Goal: Communication & Community: Share content

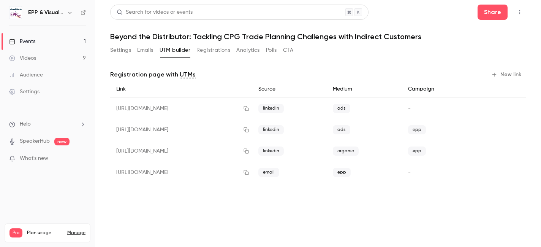
click at [36, 38] on link "Events 1" at bounding box center [47, 41] width 95 height 17
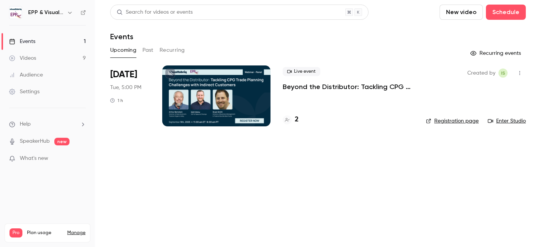
click at [244, 91] on div at bounding box center [216, 95] width 108 height 61
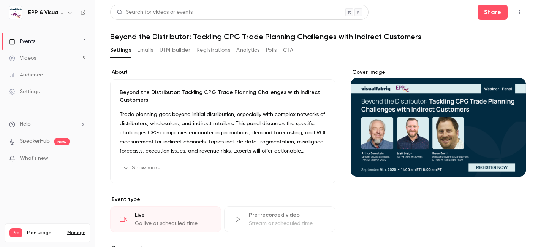
click at [315, 166] on button "Edit" at bounding box center [312, 167] width 28 height 12
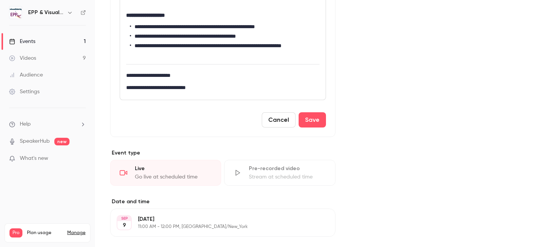
scroll to position [165, 0]
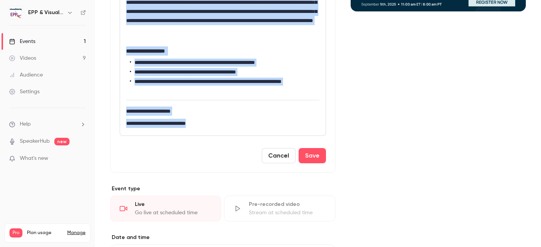
drag, startPoint x: 126, startPoint y: 147, endPoint x: 247, endPoint y: 125, distance: 123.2
click at [247, 125] on div "**********" at bounding box center [223, 55] width 206 height 160
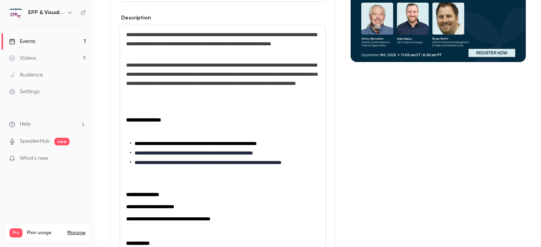
scroll to position [115, 0]
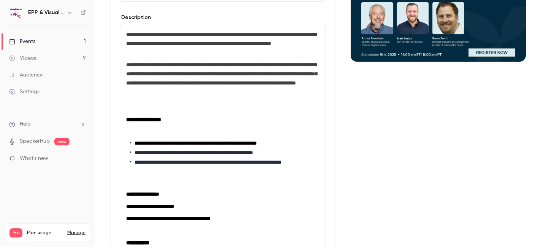
click at [189, 100] on p "editor" at bounding box center [222, 94] width 193 height 9
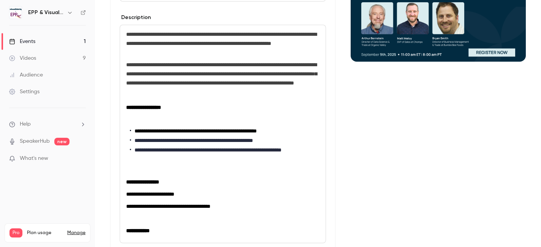
click at [164, 100] on p "editor" at bounding box center [222, 94] width 193 height 9
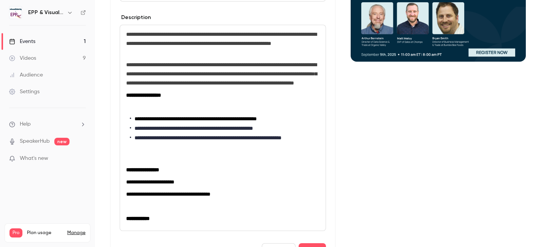
click at [155, 112] on p "editor" at bounding box center [222, 107] width 193 height 9
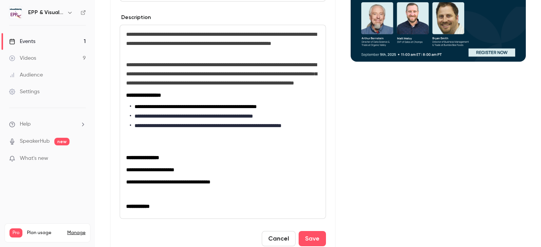
click at [137, 150] on p "editor" at bounding box center [222, 145] width 193 height 9
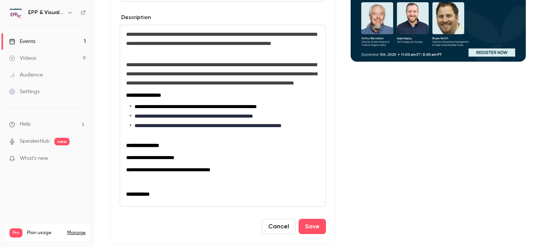
click at [133, 186] on p "editor" at bounding box center [222, 181] width 193 height 9
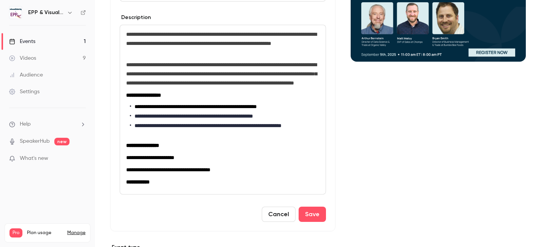
click at [227, 186] on p "**********" at bounding box center [222, 181] width 193 height 9
drag, startPoint x: 245, startPoint y: 180, endPoint x: 141, endPoint y: 177, distance: 104.2
click at [141, 174] on p "**********" at bounding box center [222, 169] width 193 height 9
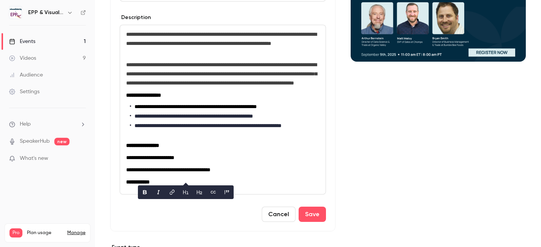
click at [260, 138] on li "**********" at bounding box center [225, 130] width 190 height 16
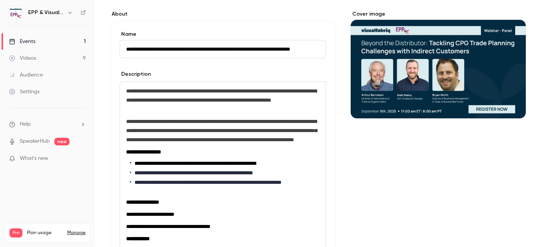
scroll to position [144, 0]
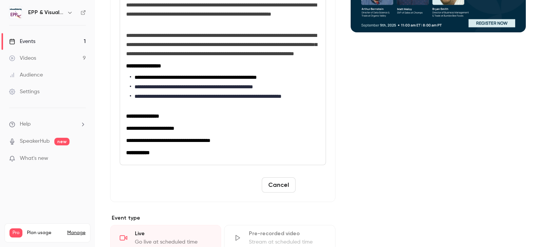
click at [309, 192] on button "Save" at bounding box center [312, 184] width 27 height 15
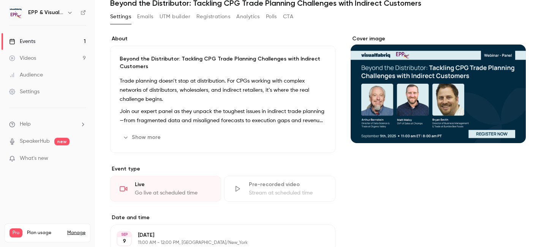
scroll to position [0, 0]
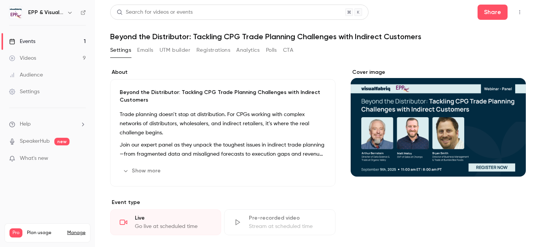
click at [152, 51] on button "Emails" at bounding box center [145, 50] width 16 height 12
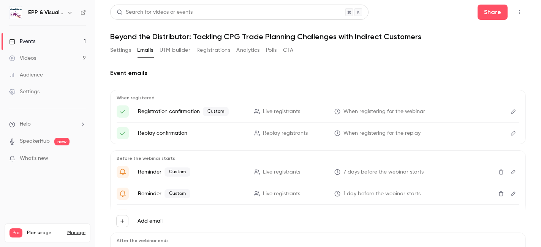
click at [511, 110] on icon "Edit" at bounding box center [513, 111] width 6 height 5
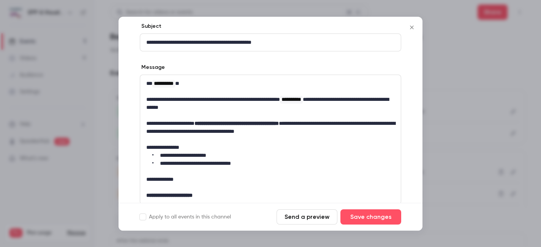
scroll to position [110, 0]
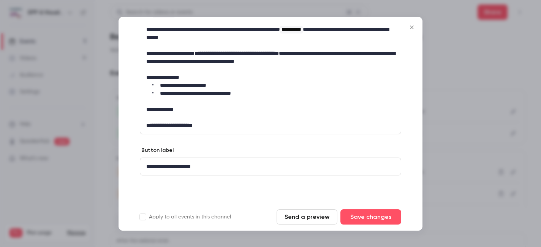
click at [410, 28] on icon "Close" at bounding box center [411, 27] width 9 height 6
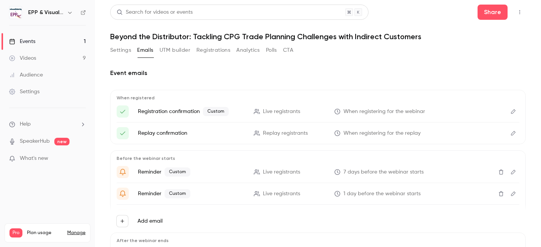
click at [511, 176] on button "Edit" at bounding box center [513, 172] width 12 height 12
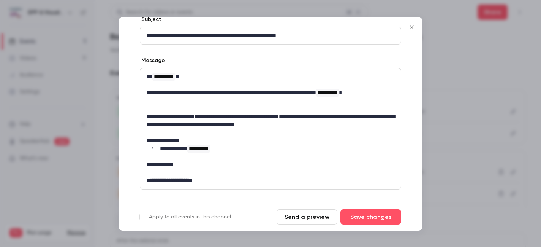
scroll to position [129, 0]
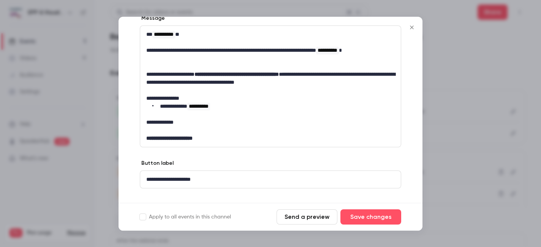
click at [414, 27] on icon "Close" at bounding box center [411, 27] width 9 height 6
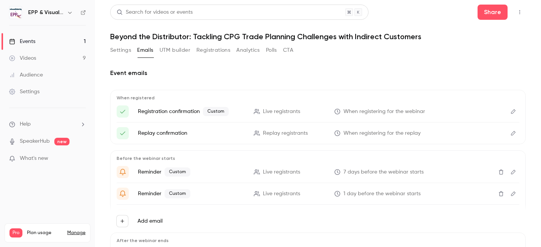
click at [513, 107] on button "Edit" at bounding box center [513, 111] width 12 height 12
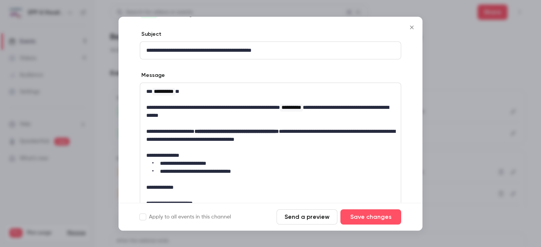
scroll to position [40, 0]
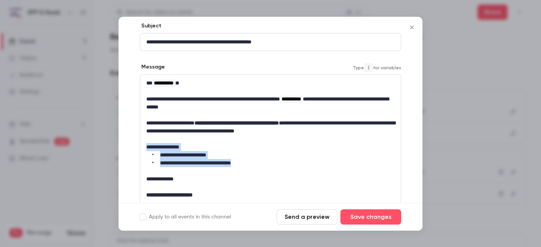
drag, startPoint x: 256, startPoint y: 164, endPoint x: 144, endPoint y: 148, distance: 113.2
click at [144, 148] on div "**********" at bounding box center [270, 138] width 261 height 129
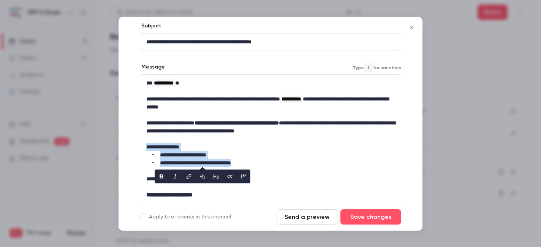
copy div "**********"
click at [410, 27] on icon "Close" at bounding box center [411, 27] width 9 height 6
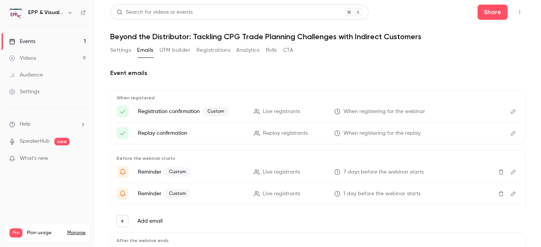
click at [511, 174] on button "Edit" at bounding box center [513, 172] width 12 height 12
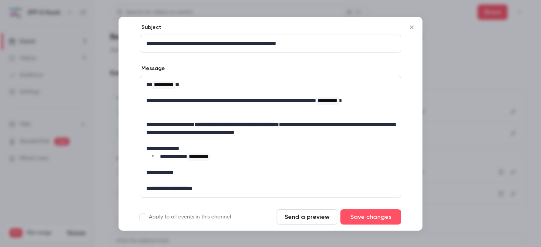
scroll to position [82, 0]
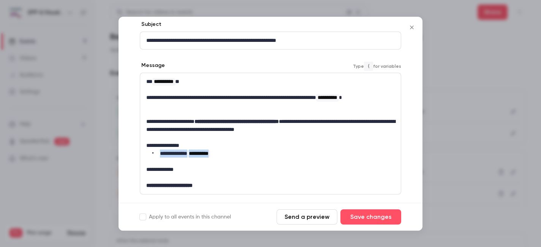
drag, startPoint x: 230, startPoint y: 153, endPoint x: 149, endPoint y: 153, distance: 81.7
click at [152, 153] on li "**********" at bounding box center [273, 153] width 242 height 8
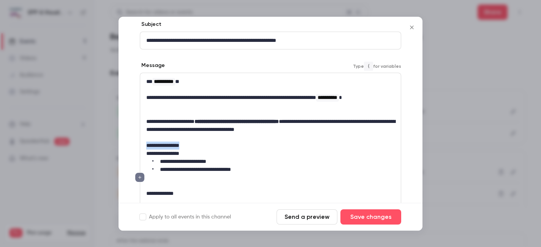
drag, startPoint x: 194, startPoint y: 144, endPoint x: 135, endPoint y: 144, distance: 58.9
click at [135, 144] on div "**********" at bounding box center [271, 134] width 304 height 306
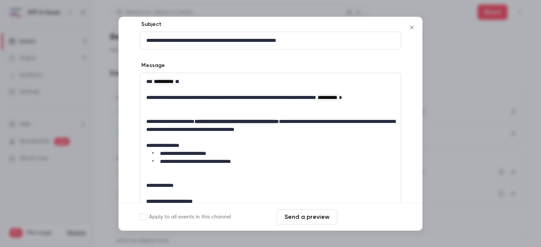
click at [363, 215] on button "Save changes" at bounding box center [370, 216] width 61 height 15
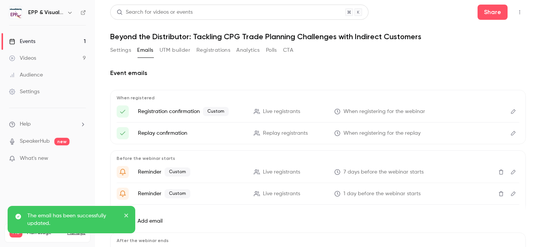
click at [516, 195] on button "Edit" at bounding box center [513, 193] width 12 height 12
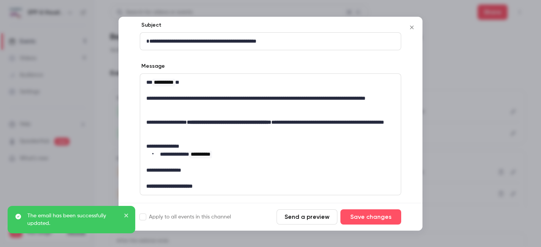
scroll to position [142, 0]
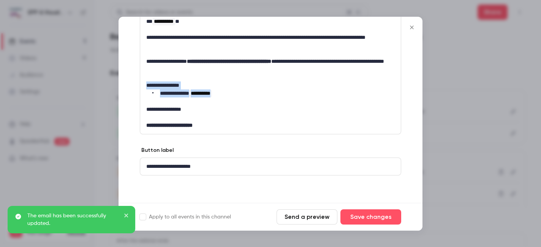
drag, startPoint x: 239, startPoint y: 95, endPoint x: 127, endPoint y: 87, distance: 111.6
click at [127, 87] on div "**********" at bounding box center [271, 62] width 304 height 282
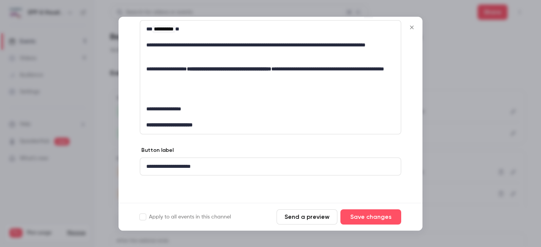
scroll to position [0, 0]
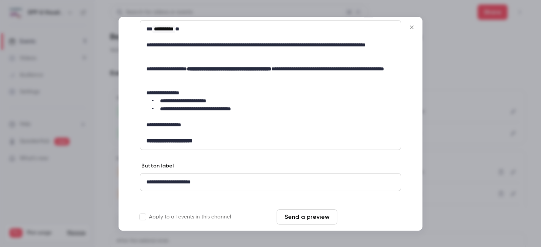
click at [353, 217] on button "Save changes" at bounding box center [370, 216] width 61 height 15
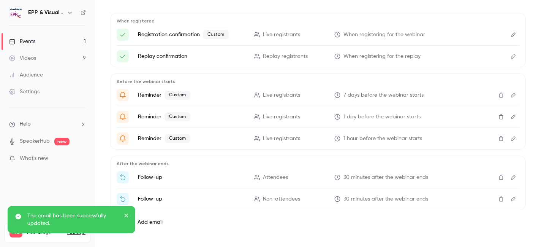
scroll to position [78, 0]
click at [511, 139] on icon "Edit" at bounding box center [513, 137] width 6 height 5
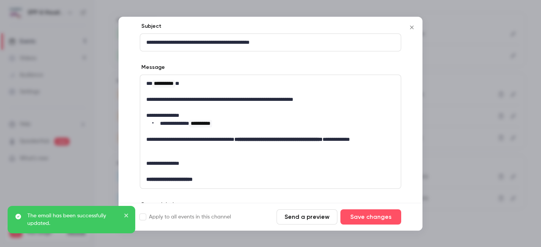
scroll to position [99, 0]
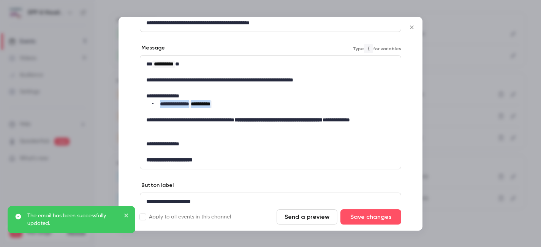
drag, startPoint x: 234, startPoint y: 106, endPoint x: 141, endPoint y: 106, distance: 93.1
click at [141, 106] on div "**********" at bounding box center [270, 111] width 261 height 113
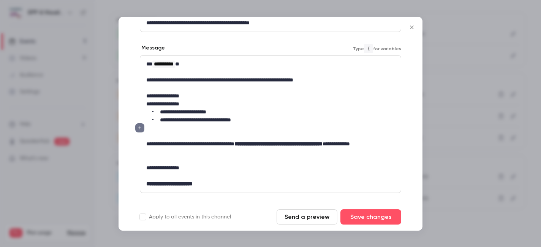
scroll to position [0, 0]
click at [161, 96] on p "**********" at bounding box center [270, 96] width 248 height 8
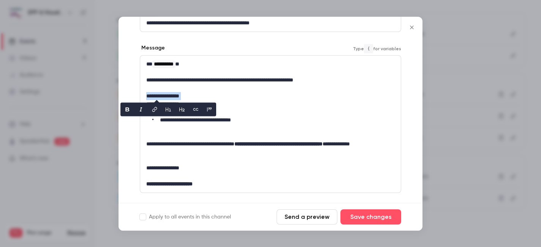
click at [161, 96] on p "**********" at bounding box center [270, 96] width 248 height 8
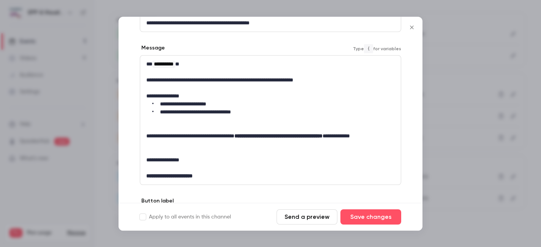
scroll to position [105, 0]
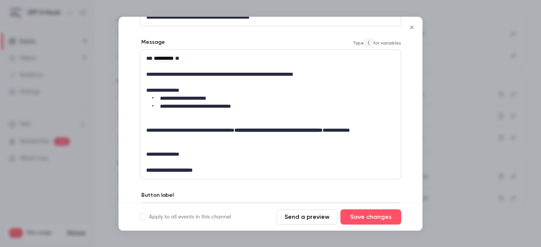
click at [267, 123] on p "editor" at bounding box center [270, 122] width 248 height 8
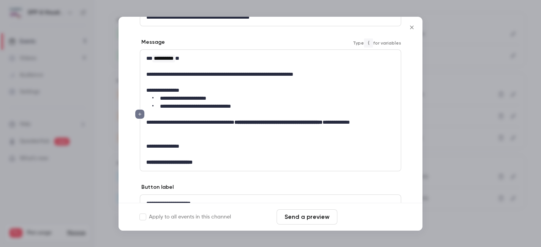
click at [373, 211] on button "Save changes" at bounding box center [370, 216] width 61 height 15
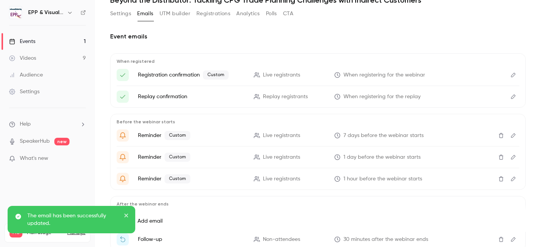
scroll to position [33, 0]
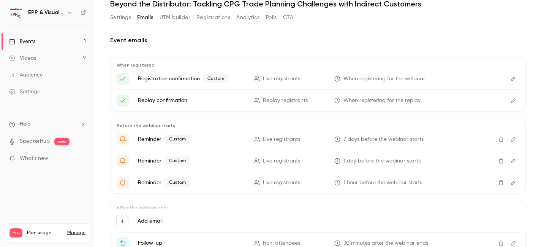
click at [27, 43] on div "Events" at bounding box center [22, 42] width 26 height 8
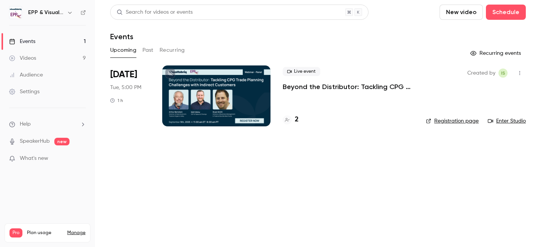
click at [152, 51] on button "Past" at bounding box center [147, 50] width 11 height 12
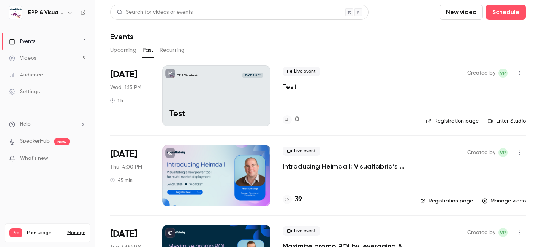
scroll to position [51, 0]
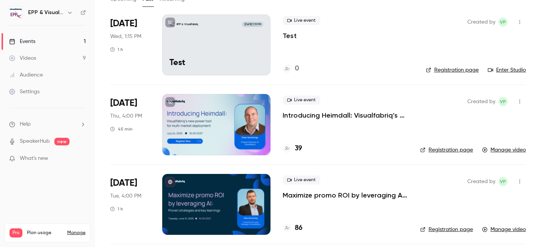
click at [241, 110] on div at bounding box center [216, 124] width 108 height 61
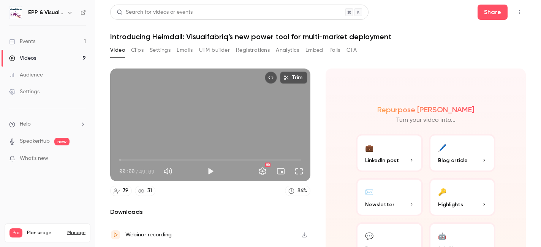
click at [117, 49] on button "Video" at bounding box center [117, 50] width 15 height 12
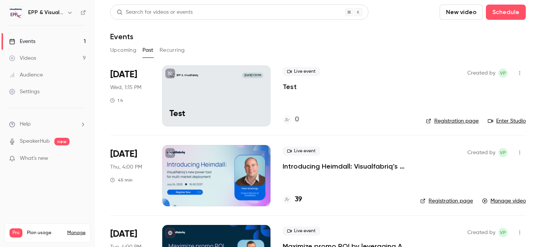
click at [457, 198] on link "Registration page" at bounding box center [446, 201] width 53 height 8
click at [522, 68] on button "button" at bounding box center [520, 73] width 12 height 12
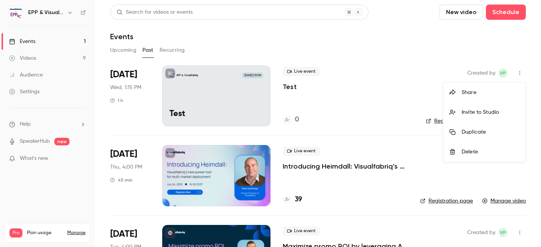
click at [485, 98] on li "Share" at bounding box center [484, 92] width 82 height 20
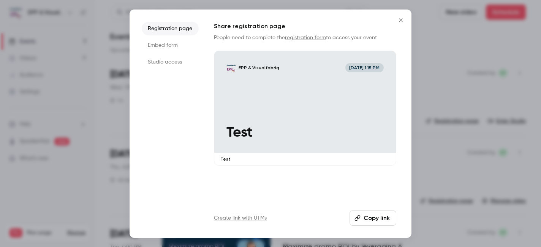
click at [367, 215] on button "Copy link" at bounding box center [373, 217] width 47 height 15
click at [405, 16] on button "Close" at bounding box center [400, 20] width 15 height 15
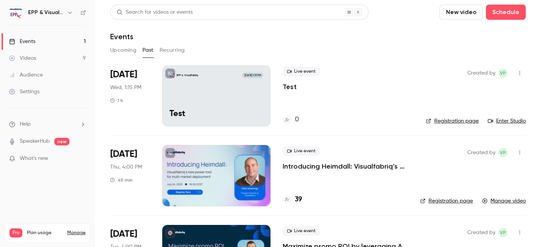
click at [520, 150] on icon "button" at bounding box center [520, 152] width 6 height 5
click at [464, 172] on div "Share" at bounding box center [491, 172] width 58 height 8
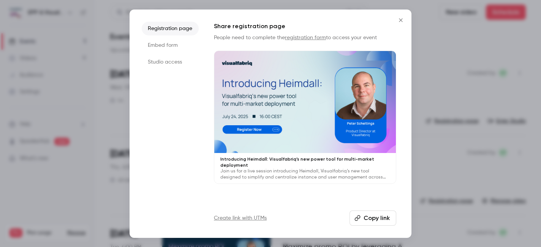
click at [378, 219] on button "Copy link" at bounding box center [373, 217] width 47 height 15
